Goal: Task Accomplishment & Management: Manage account settings

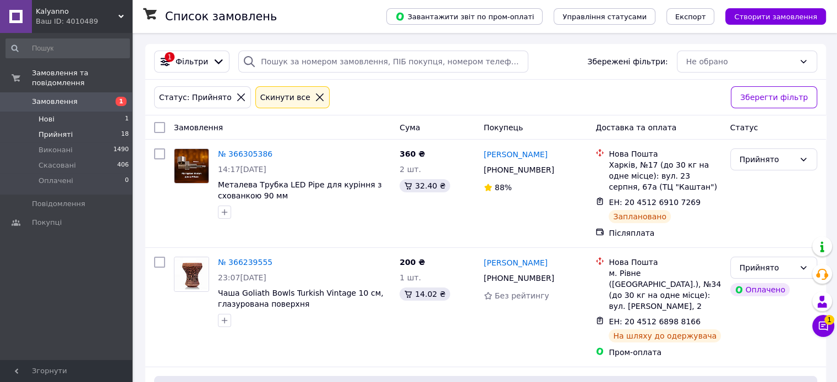
click at [75, 112] on li "Нові 1" at bounding box center [67, 119] width 135 height 15
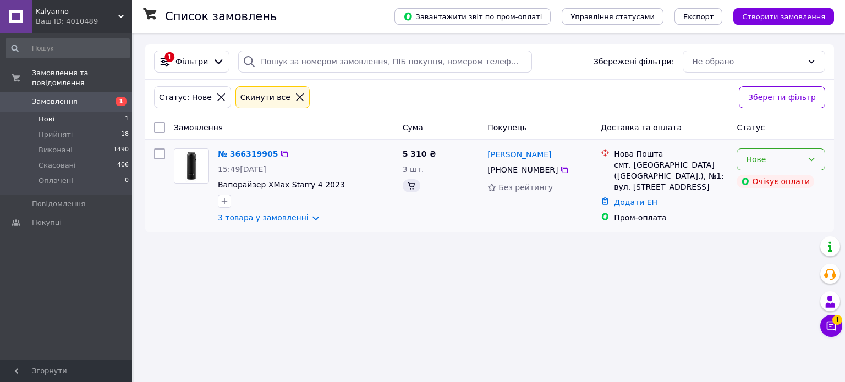
click at [761, 156] on div "Нове" at bounding box center [774, 159] width 57 height 12
click at [769, 178] on li "Прийнято" at bounding box center [780, 183] width 87 height 20
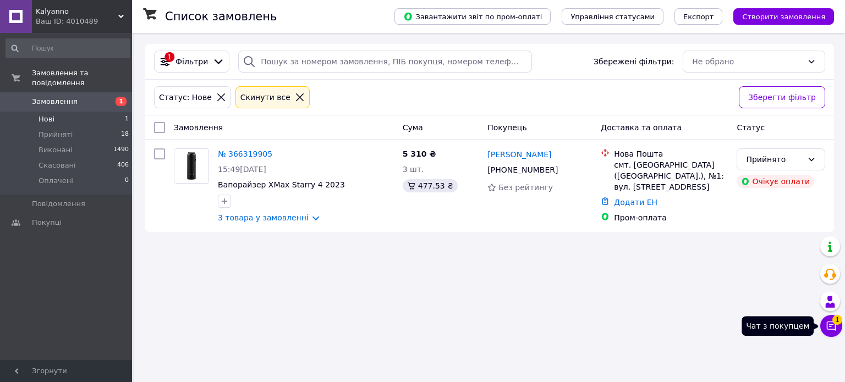
click at [831, 321] on icon at bounding box center [831, 326] width 11 height 11
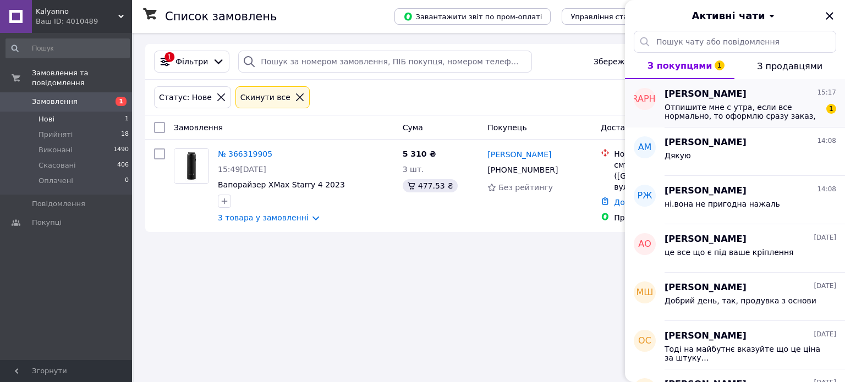
click at [728, 107] on span "Отпишите мне с утра, если все нормально, то оформлю сразу заказ, чтобы отправил…" at bounding box center [743, 112] width 156 height 18
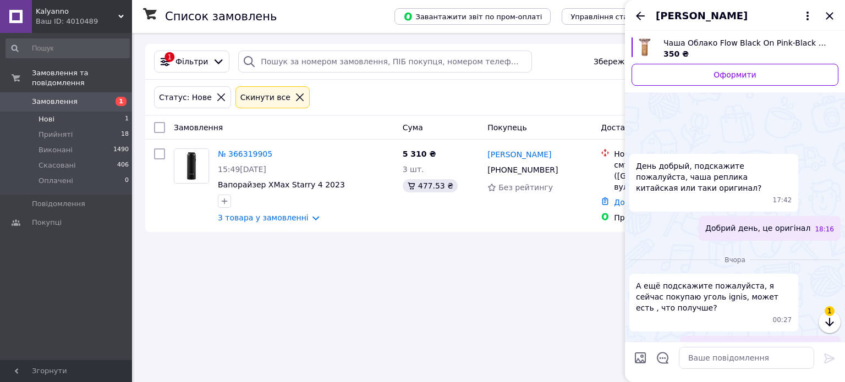
scroll to position [482, 0]
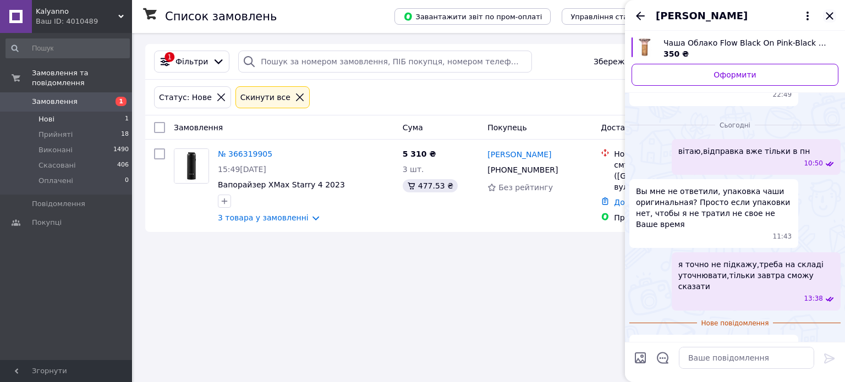
click at [833, 21] on icon "Закрити" at bounding box center [829, 15] width 13 height 13
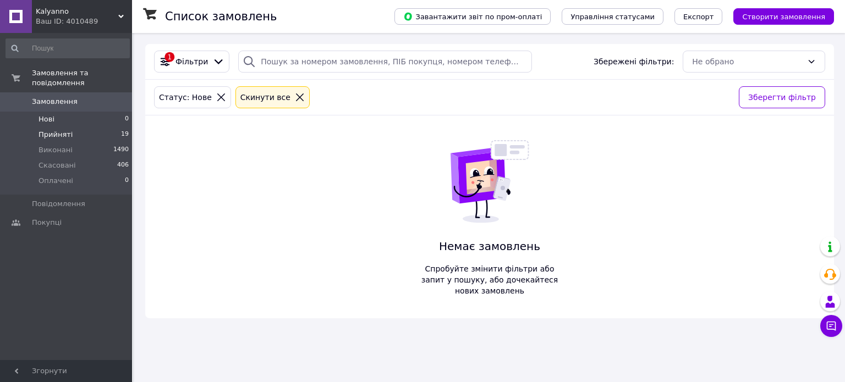
click at [64, 130] on span "Прийняті" at bounding box center [56, 135] width 34 height 10
